Goal: Task Accomplishment & Management: Manage account settings

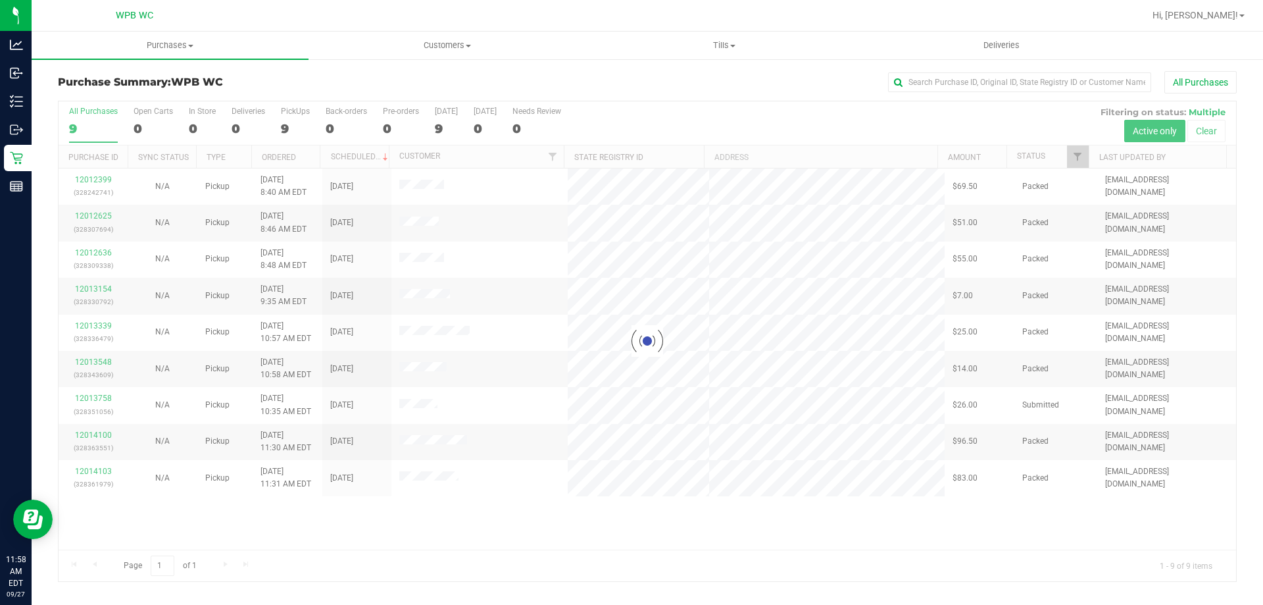
click at [87, 400] on div at bounding box center [648, 341] width 1178 height 480
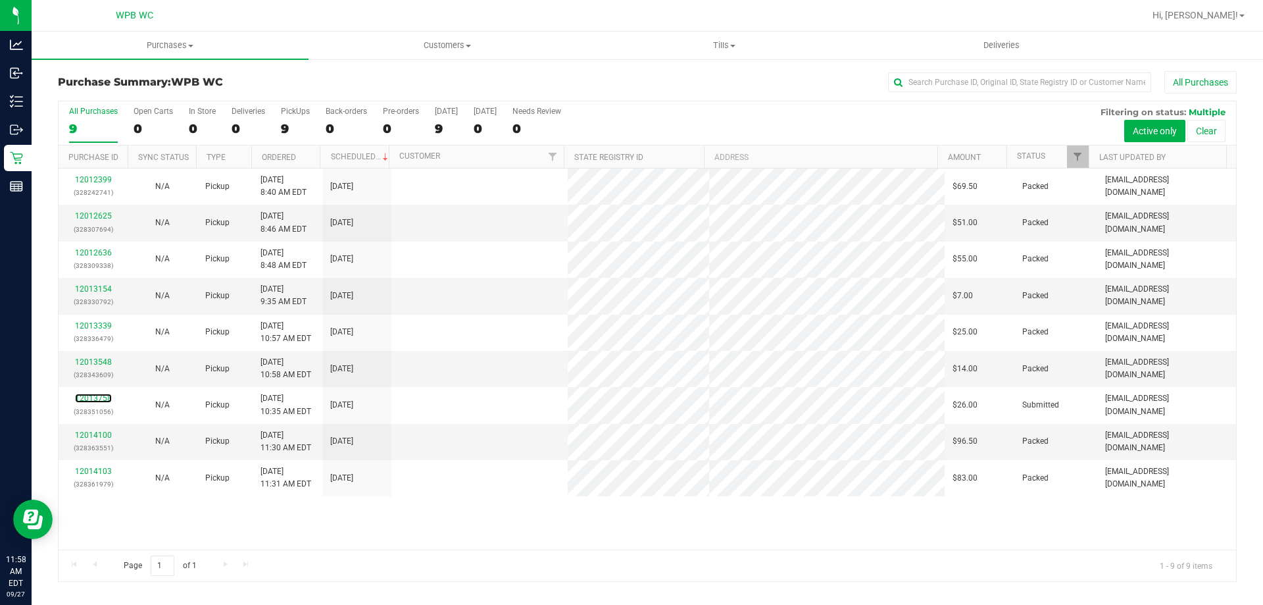
click at [89, 395] on link "12013758" at bounding box center [93, 397] width 37 height 9
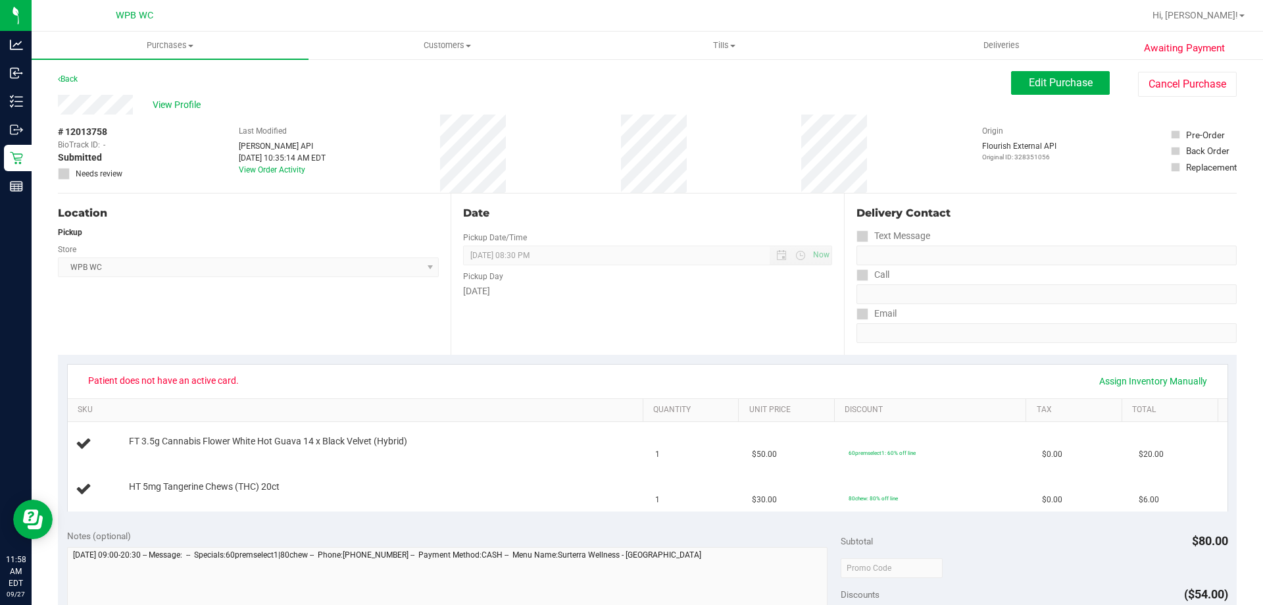
click at [704, 151] on div "# 12013758 BioTrack ID: - Submitted Needs review Last Modified Jane API Sep 27,…" at bounding box center [647, 153] width 1179 height 78
click at [726, 145] on div "# 12013758 BioTrack ID: - Submitted Needs review Last Modified Jane API Sep 27,…" at bounding box center [647, 153] width 1179 height 78
click at [1145, 76] on button "Cancel Purchase" at bounding box center [1187, 84] width 99 height 25
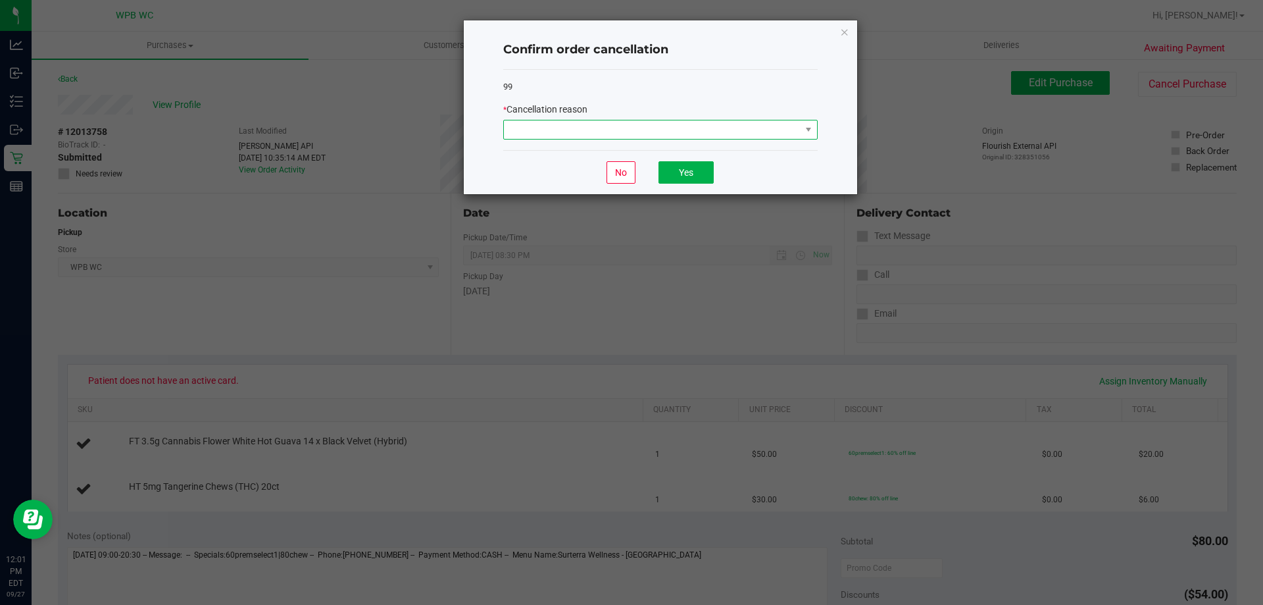
click at [776, 127] on span at bounding box center [652, 129] width 297 height 18
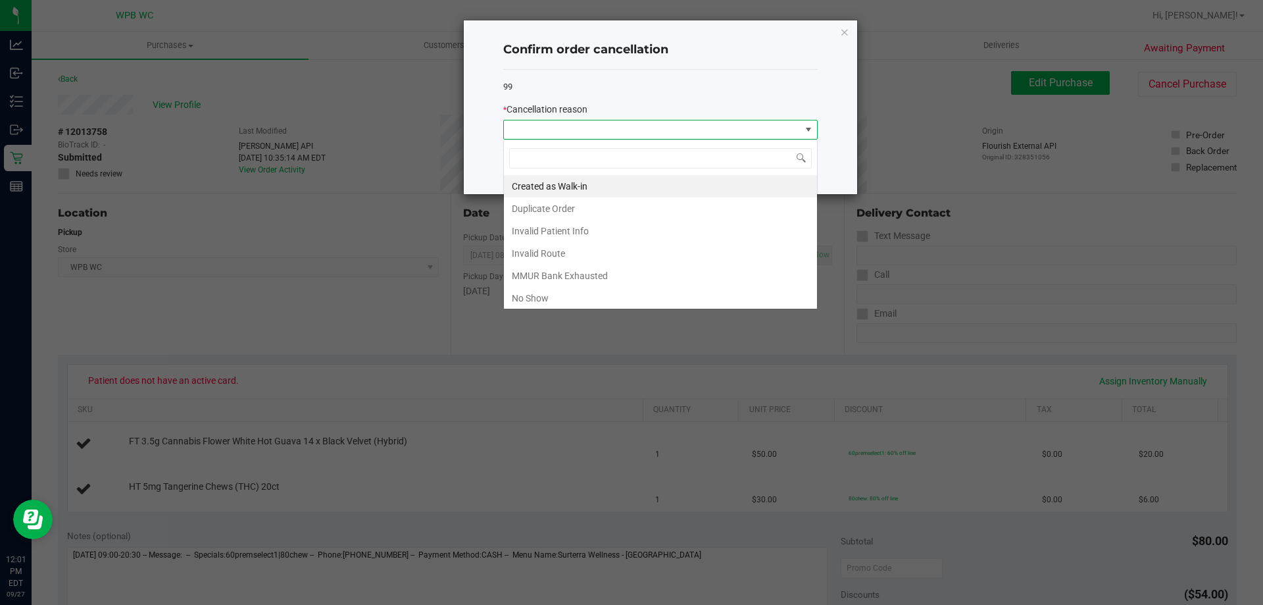
scroll to position [20, 314]
click at [564, 187] on li "Created as Walk-in" at bounding box center [660, 186] width 313 height 22
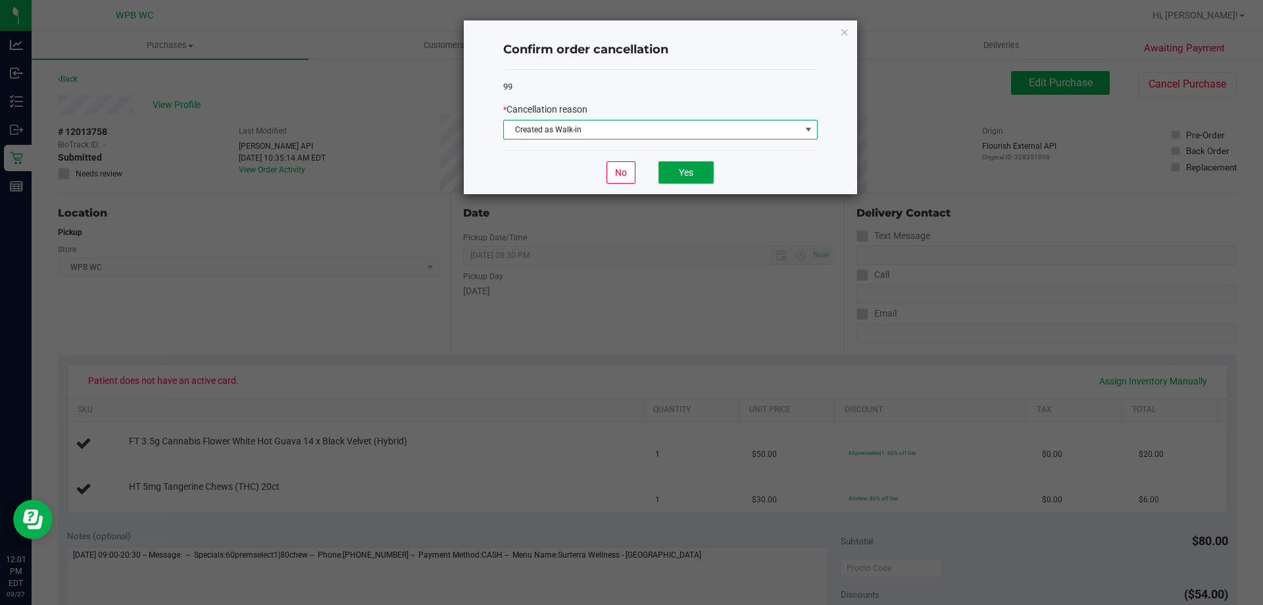
click at [678, 169] on button "Yes" at bounding box center [686, 172] width 55 height 22
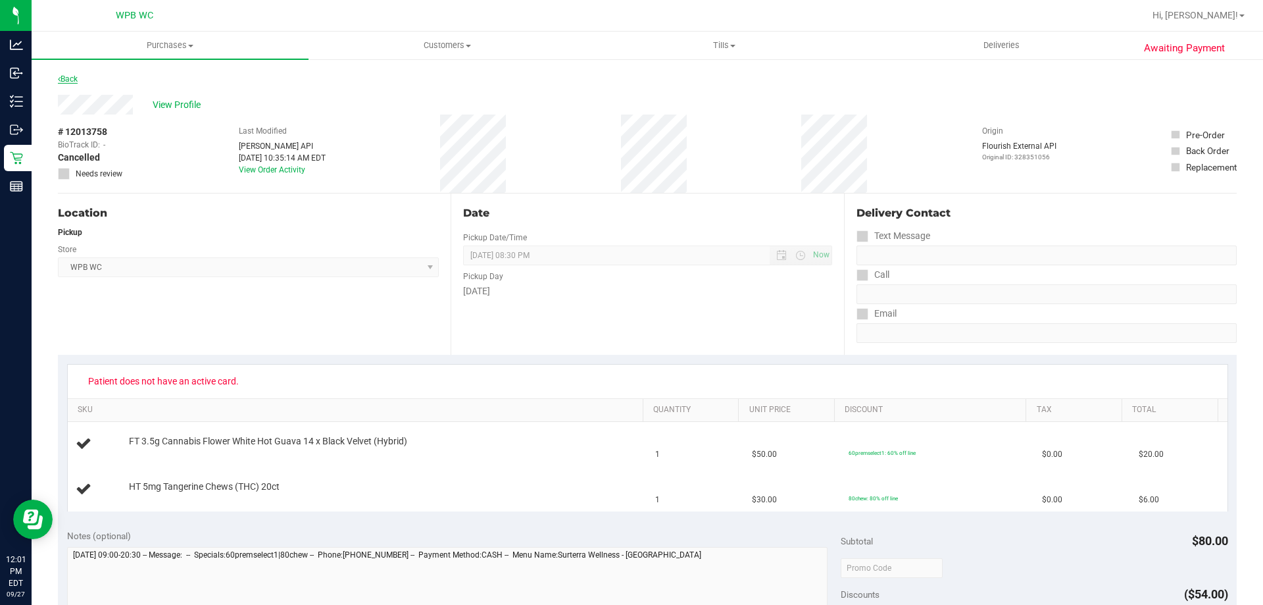
click at [72, 78] on link "Back" at bounding box center [68, 78] width 20 height 9
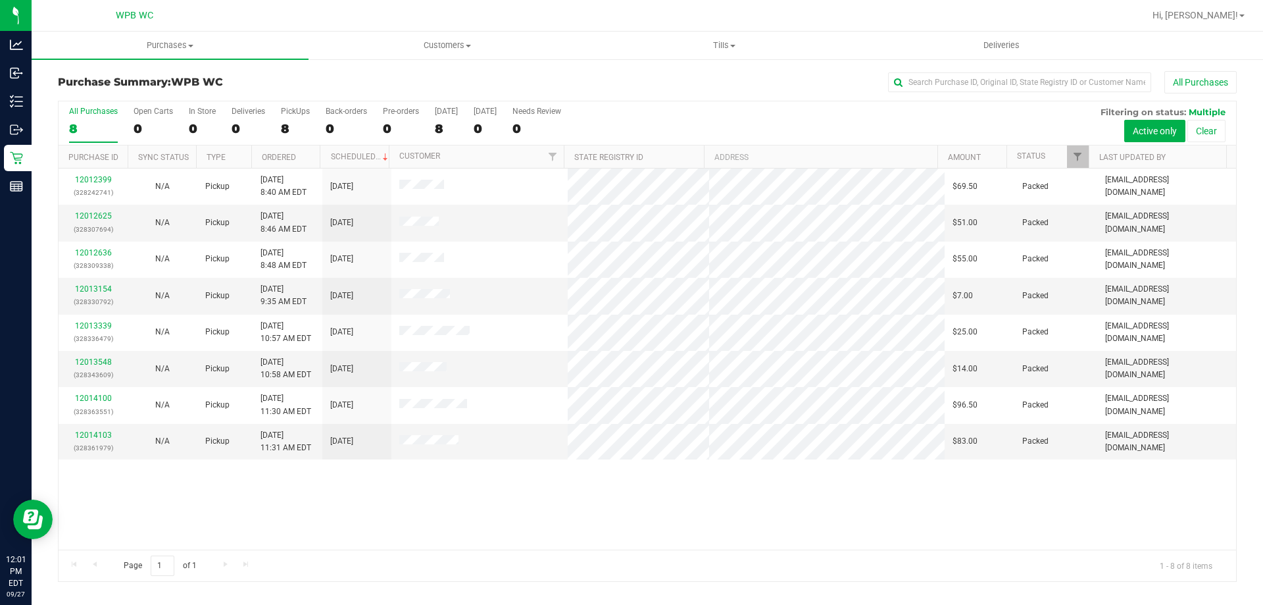
click at [118, 491] on div "12012399 (328242741) N/A Pickup 9/27/2025 8:40 AM EDT 9/27/2025 $69.50 Packed a…" at bounding box center [648, 358] width 1178 height 381
